Goal: Information Seeking & Learning: Learn about a topic

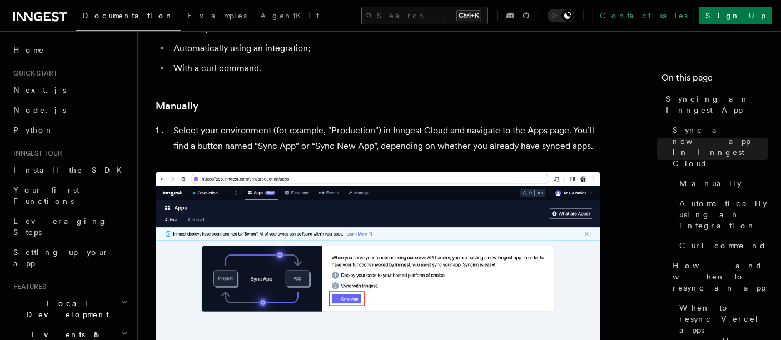
scroll to position [201, 0]
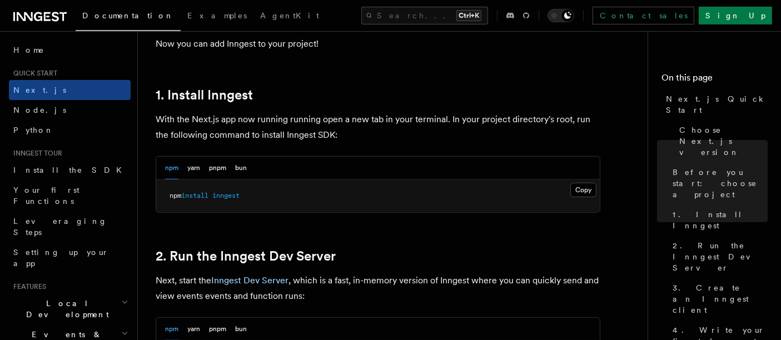
scroll to position [578, 0]
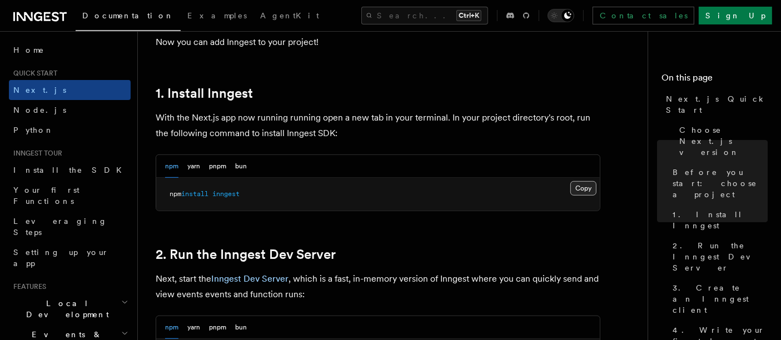
click at [582, 188] on button "Copy Copied" at bounding box center [583, 188] width 26 height 14
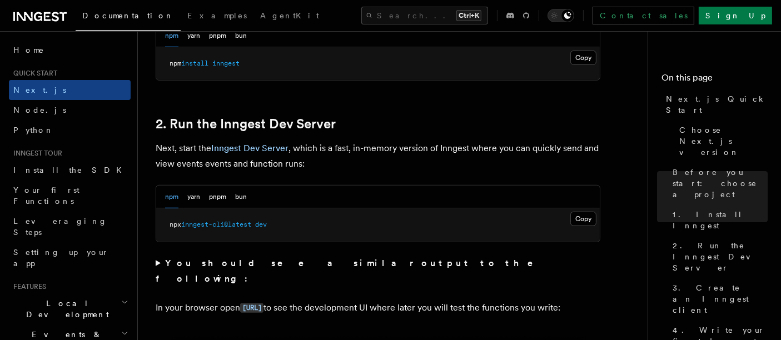
scroll to position [709, 0]
click at [583, 215] on button "Copy Copied" at bounding box center [583, 218] width 26 height 14
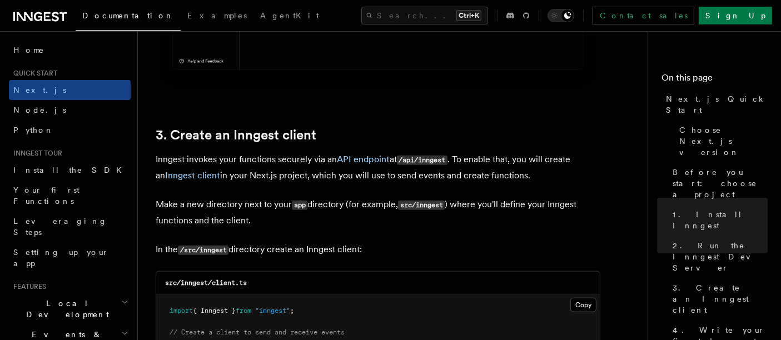
scroll to position [1374, 0]
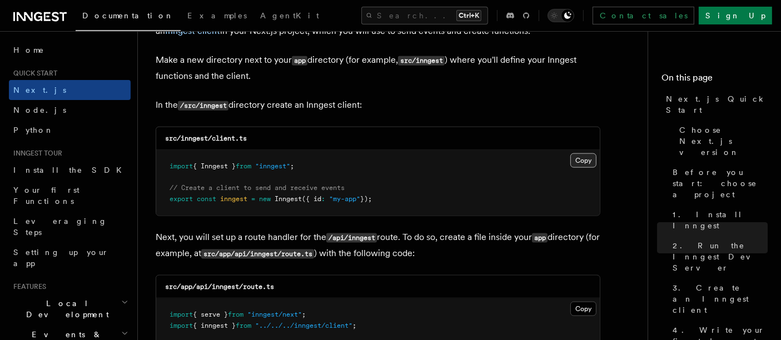
click at [591, 157] on button "Copy Copied" at bounding box center [583, 160] width 26 height 14
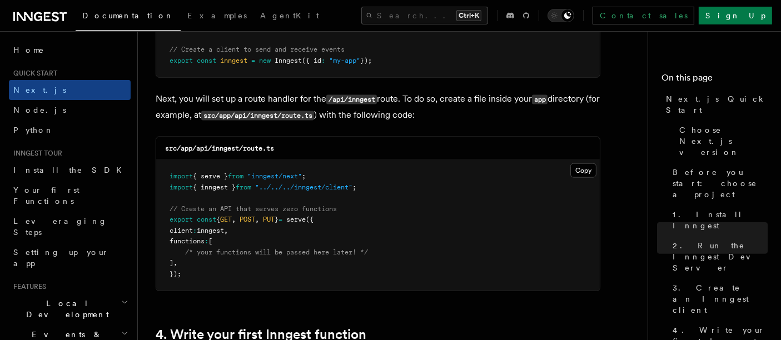
scroll to position [1513, 0]
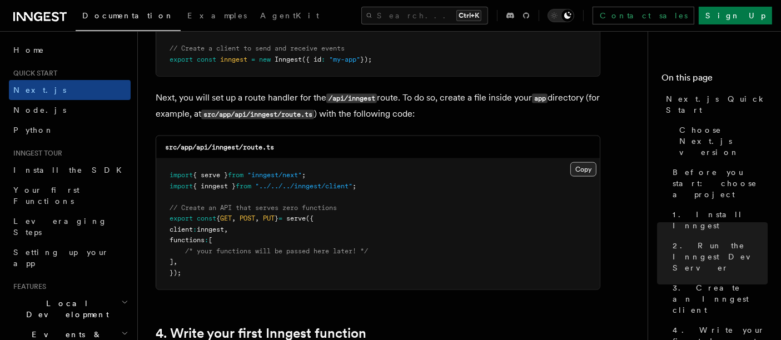
click at [578, 167] on button "Copy Copied" at bounding box center [583, 169] width 26 height 14
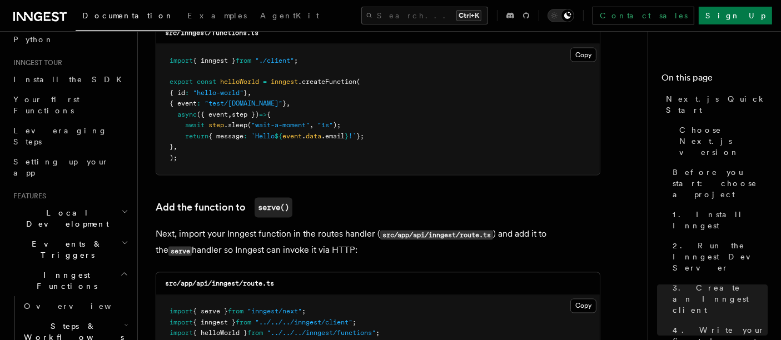
scroll to position [100, 0]
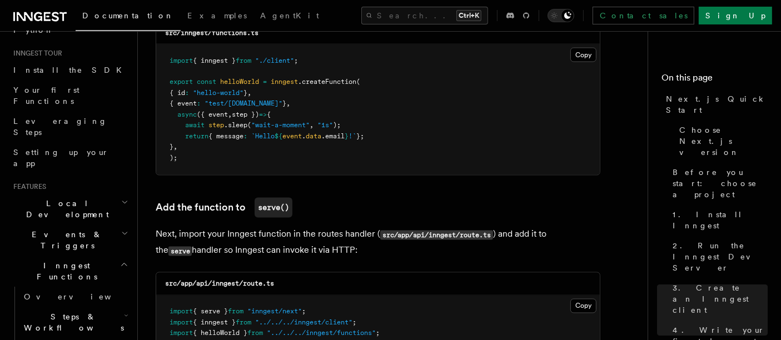
click at [117, 193] on h2 "Local Development" at bounding box center [70, 208] width 122 height 31
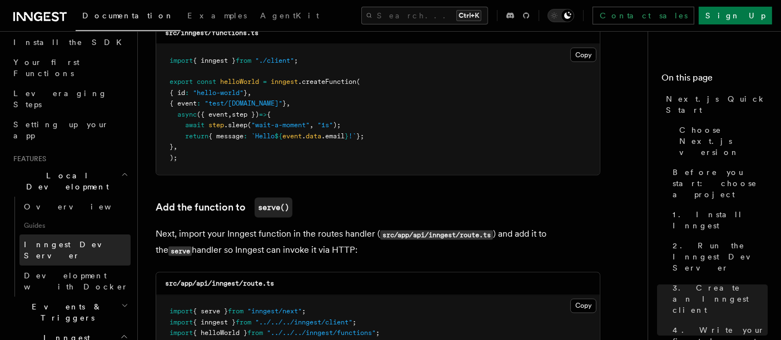
scroll to position [130, 0]
click at [81, 238] on span "Inngest Dev Server" at bounding box center [71, 248] width 95 height 20
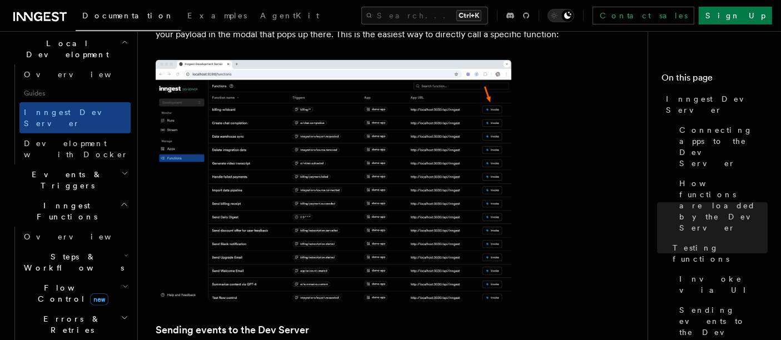
scroll to position [1655, 0]
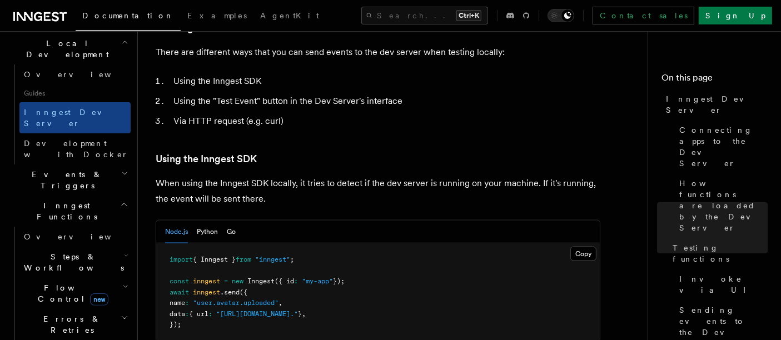
click at [78, 164] on h2 "Events & Triggers" at bounding box center [70, 179] width 122 height 31
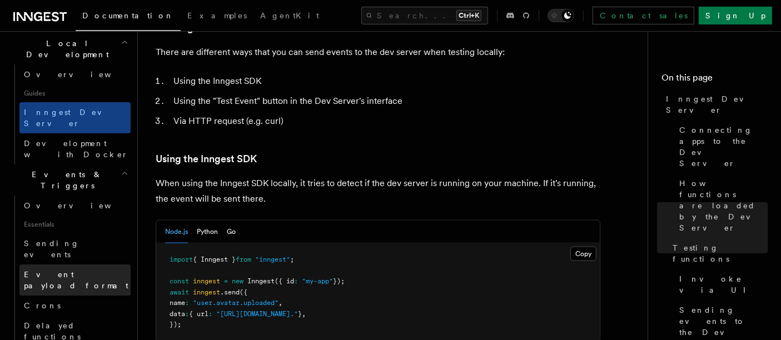
click at [97, 270] on span "Event payload format" at bounding box center [76, 280] width 104 height 20
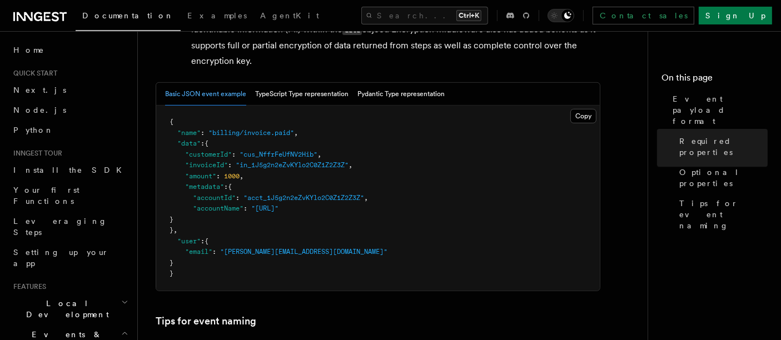
scroll to position [457, 0]
click at [298, 94] on button "TypeScript Type representation" at bounding box center [301, 93] width 93 height 23
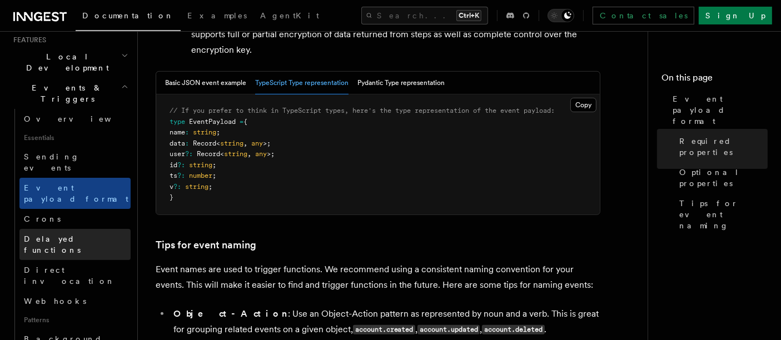
scroll to position [247, 0]
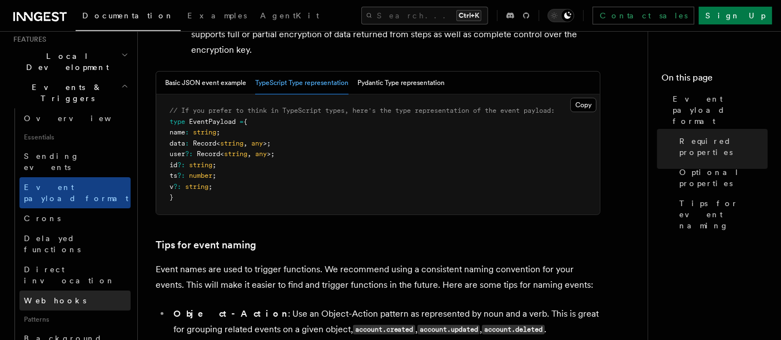
click at [53, 296] on span "Webhooks" at bounding box center [55, 300] width 62 height 9
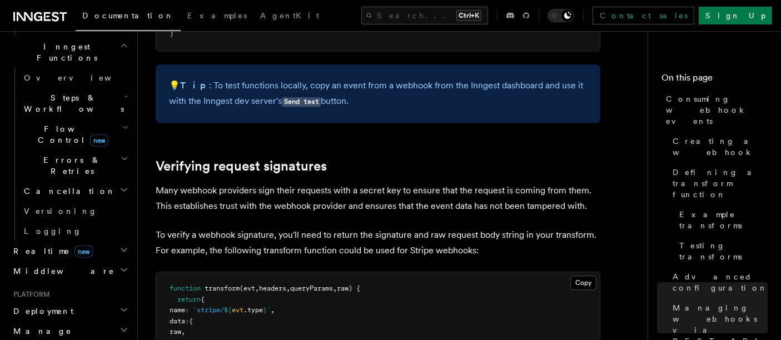
scroll to position [864, 0]
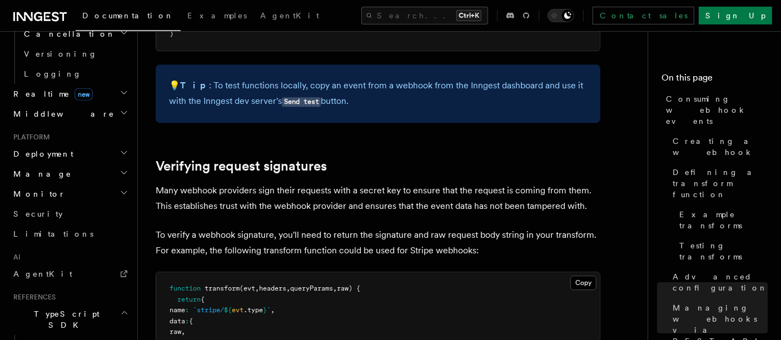
scroll to position [1002, 0]
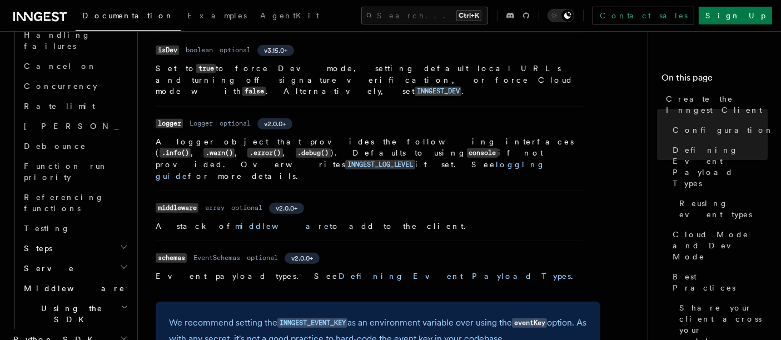
scroll to position [665, 0]
